Goal: Transaction & Acquisition: Purchase product/service

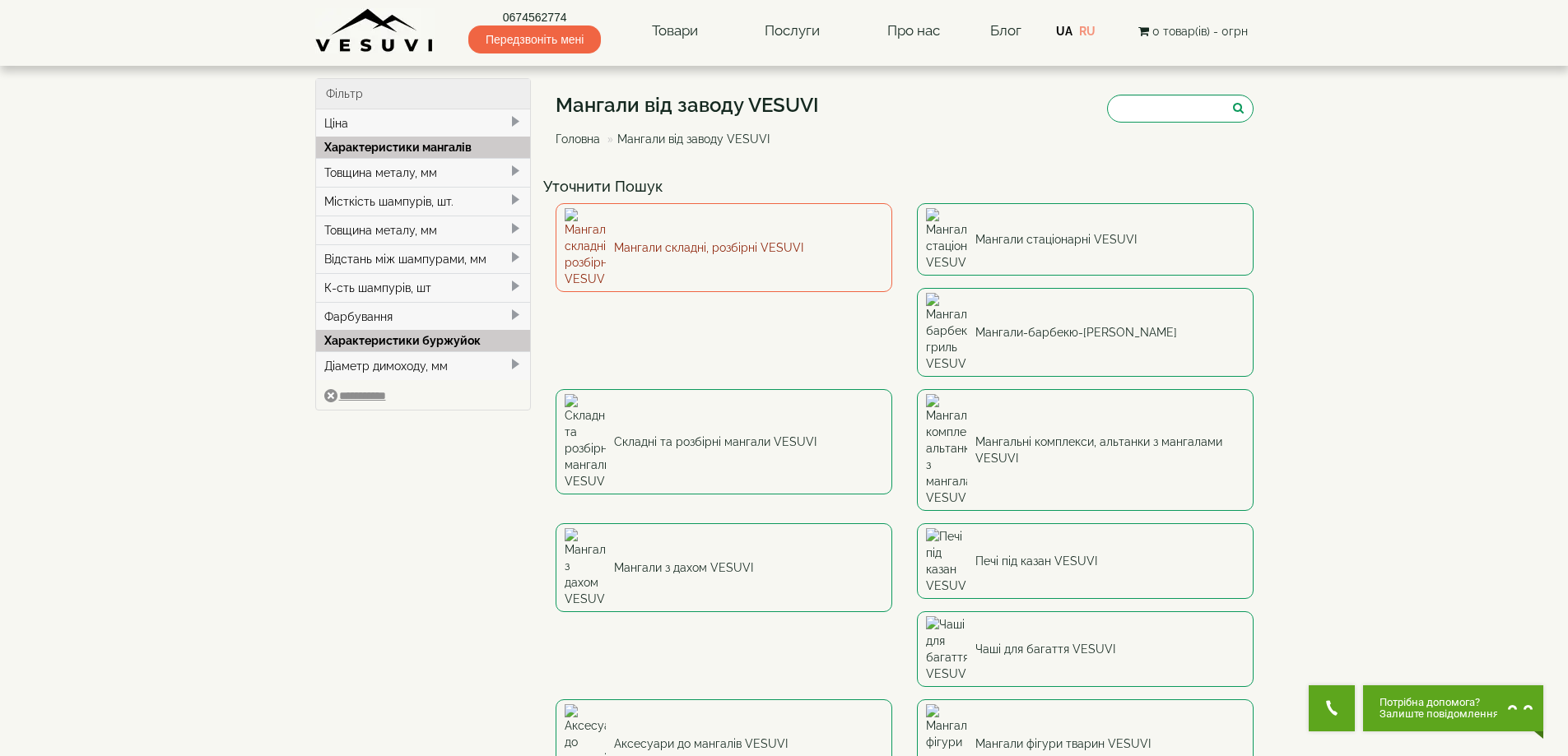
click at [645, 231] on link "Мангали складні, розбірні VESUVI" at bounding box center [723, 247] width 337 height 89
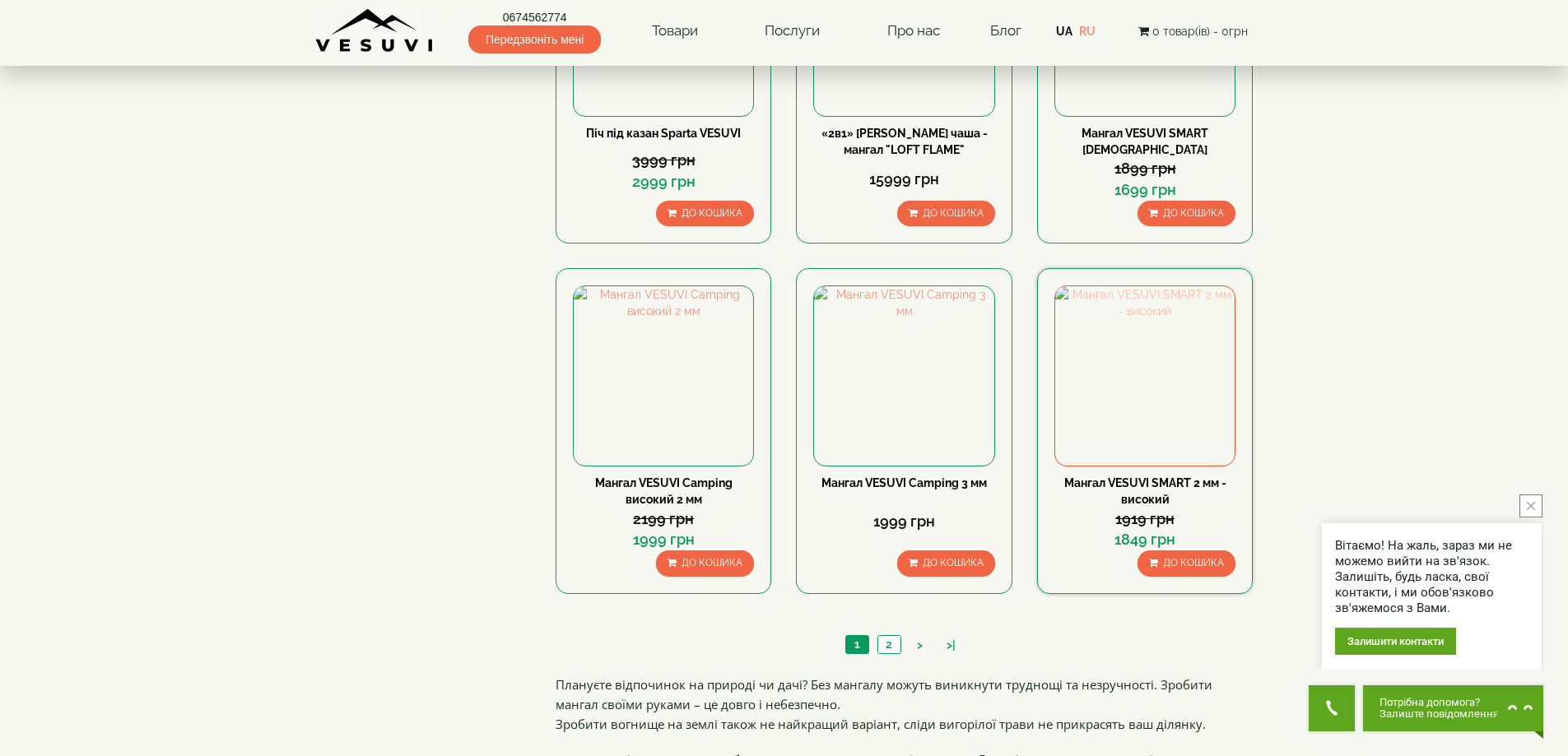
scroll to position [1399, 0]
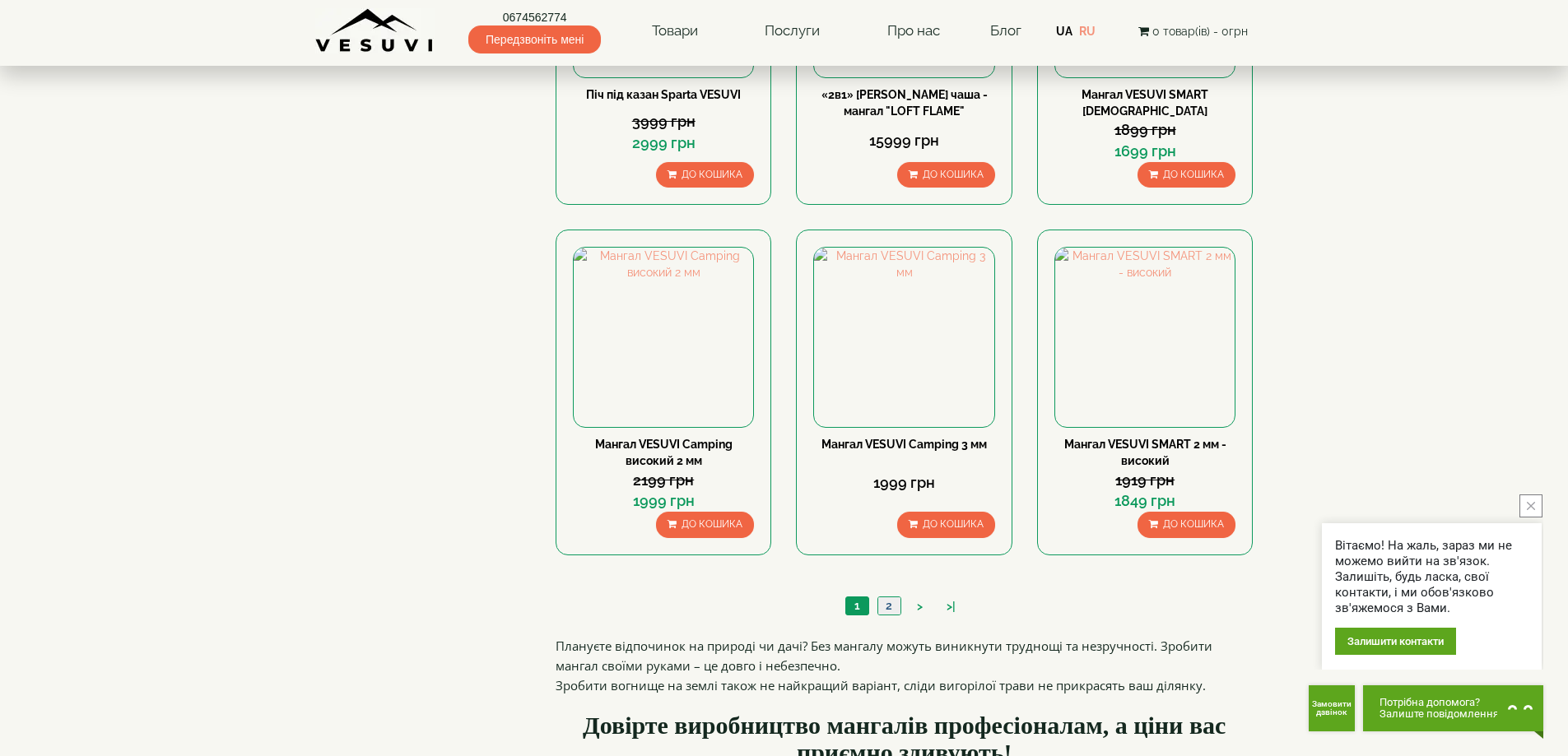
click at [891, 602] on link "2" at bounding box center [889, 606] width 23 height 18
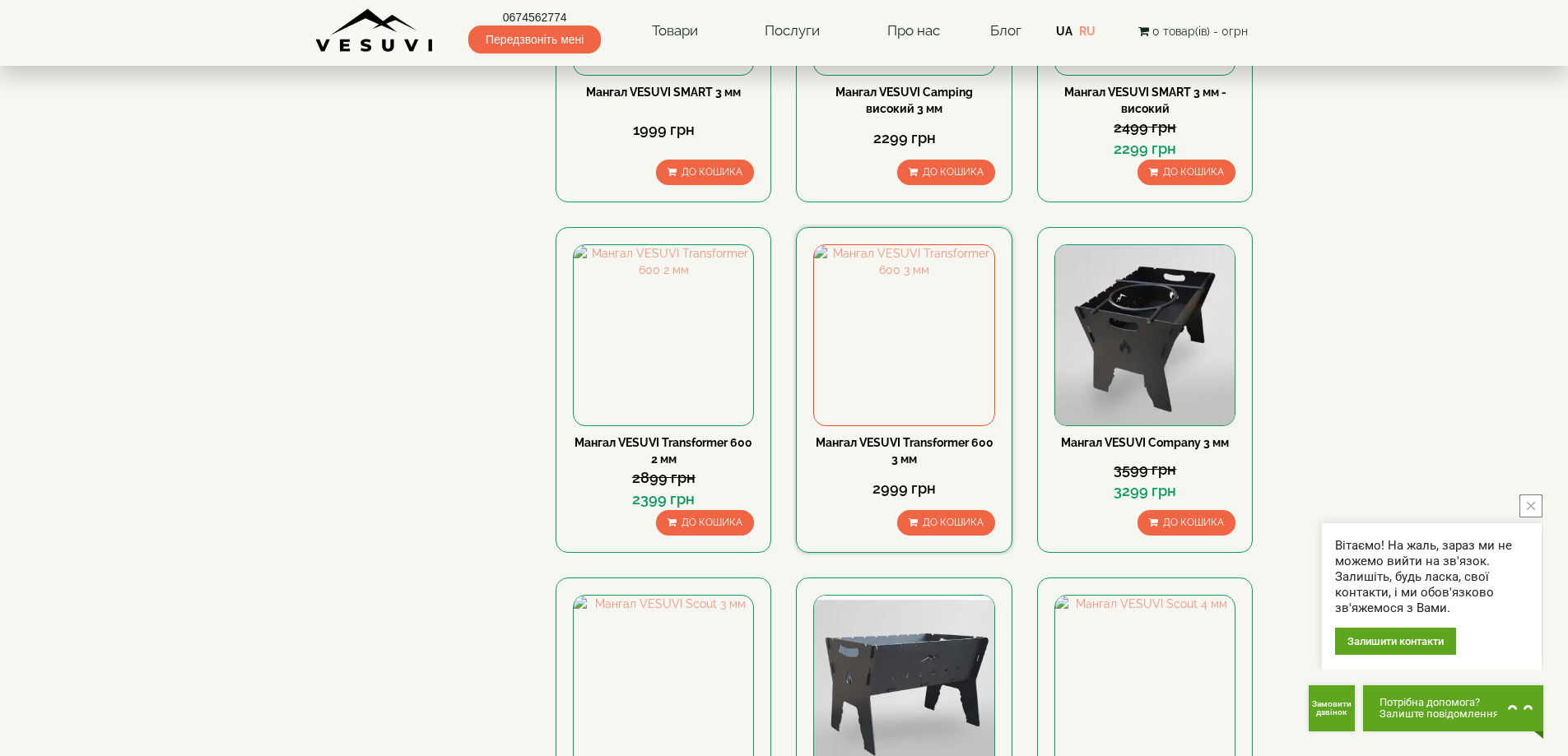
scroll to position [329, 0]
